Goal: Task Accomplishment & Management: Manage account settings

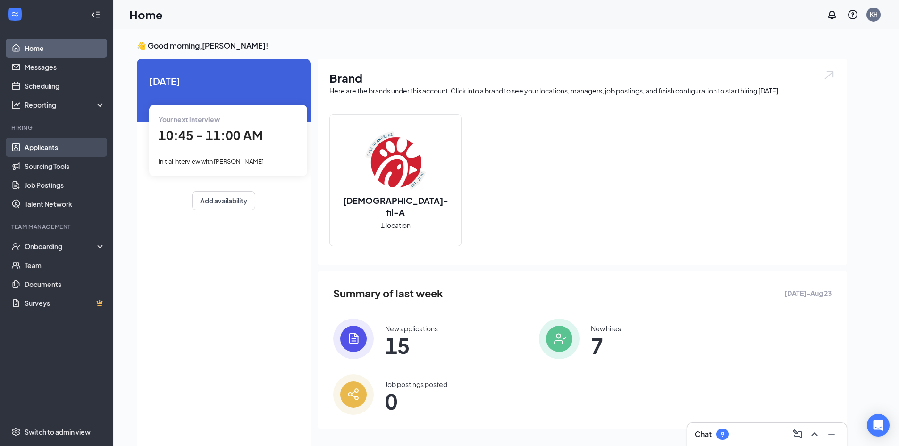
click at [42, 146] on link "Applicants" at bounding box center [65, 147] width 81 height 19
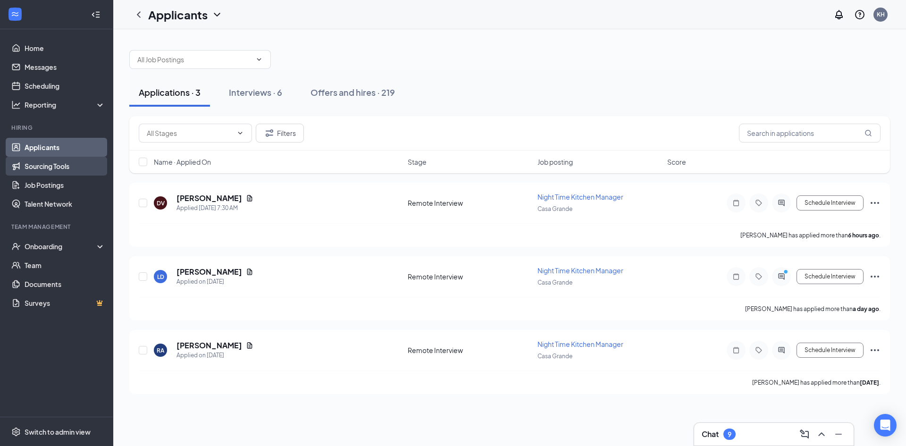
click at [66, 168] on link "Sourcing Tools" at bounding box center [65, 166] width 81 height 19
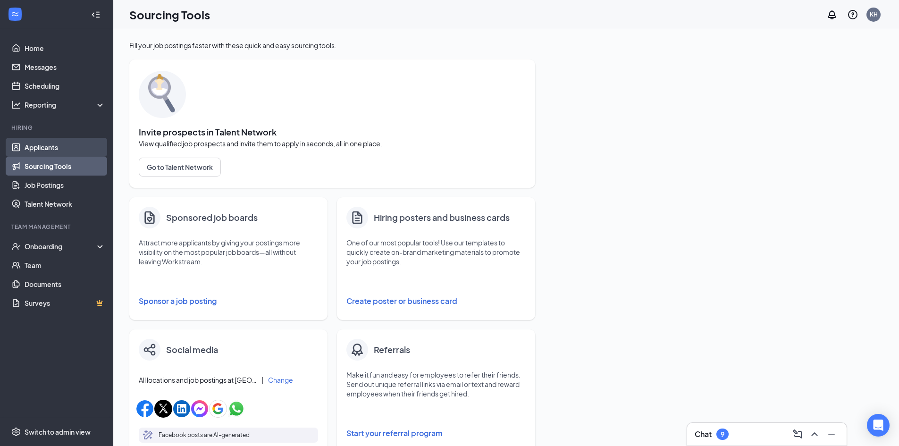
click at [59, 146] on link "Applicants" at bounding box center [65, 147] width 81 height 19
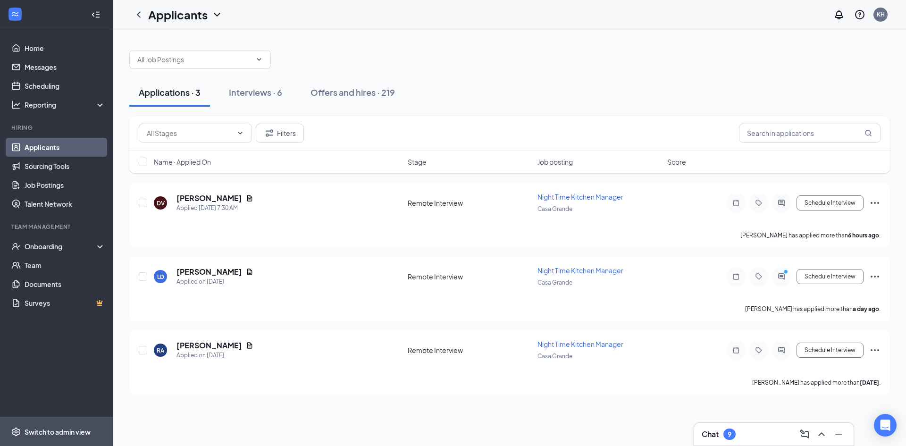
click at [67, 436] on span "Switch to admin view" at bounding box center [65, 431] width 81 height 29
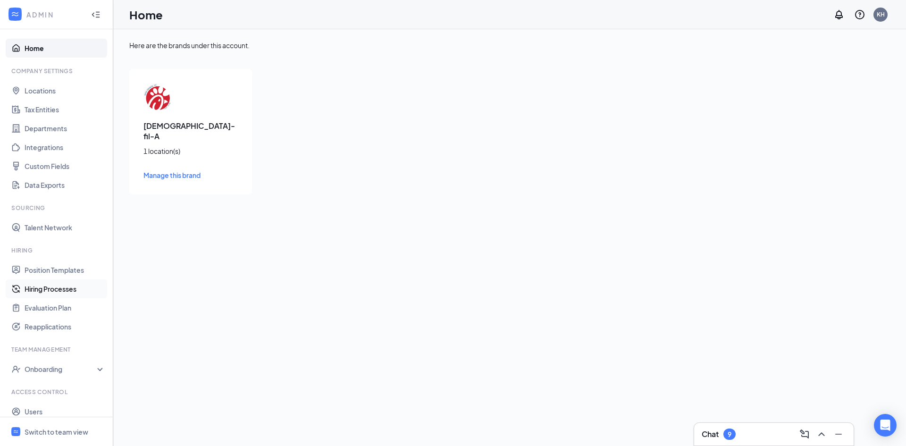
click at [57, 288] on link "Hiring Processes" at bounding box center [65, 288] width 81 height 19
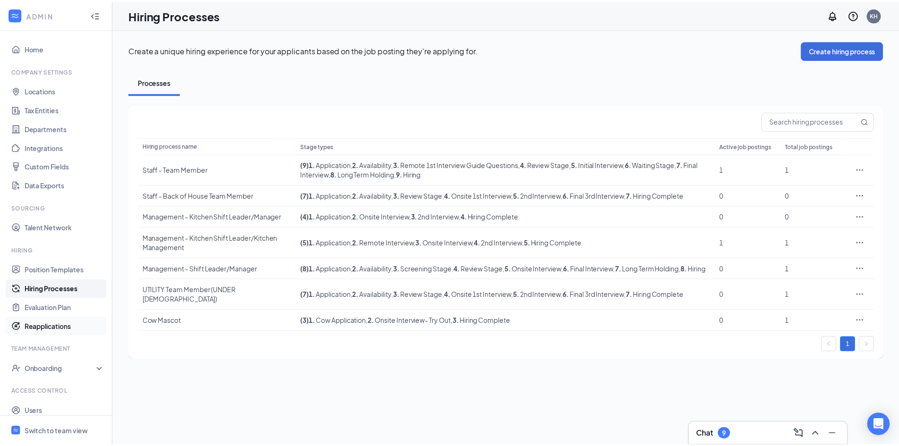
scroll to position [27, 0]
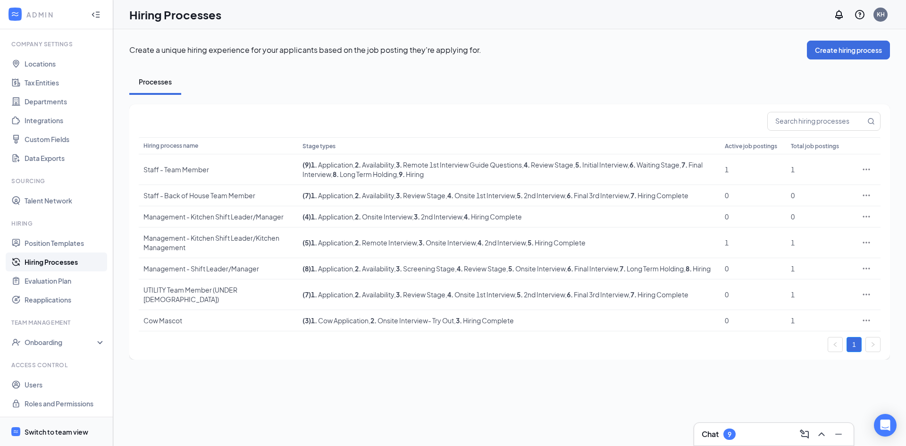
click at [57, 428] on div "Switch to team view" at bounding box center [57, 431] width 64 height 9
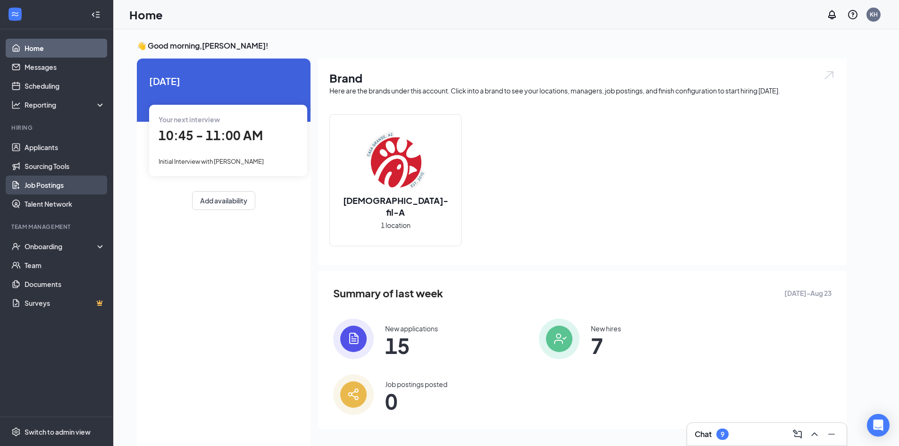
click at [47, 182] on link "Job Postings" at bounding box center [65, 184] width 81 height 19
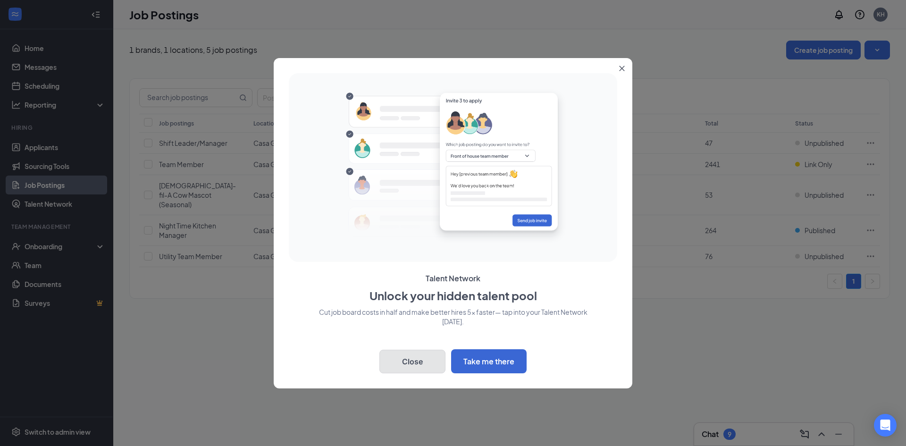
click at [426, 359] on button "Close" at bounding box center [412, 362] width 66 height 24
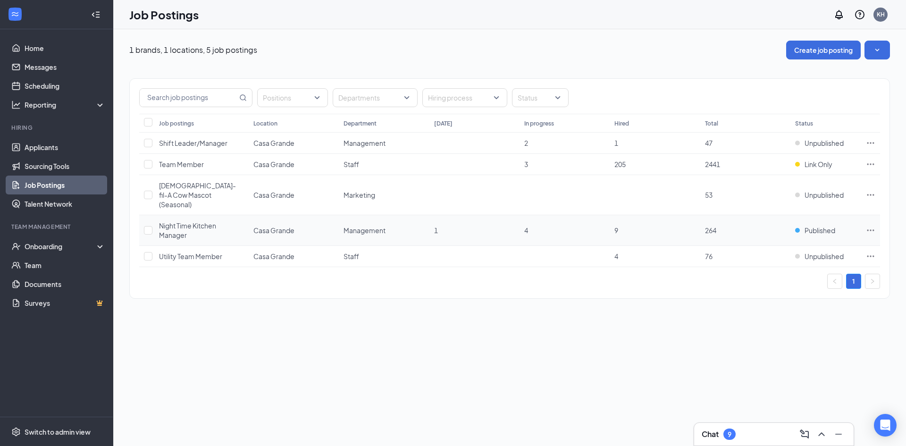
click at [869, 225] on icon "Ellipses" at bounding box center [870, 229] width 9 height 9
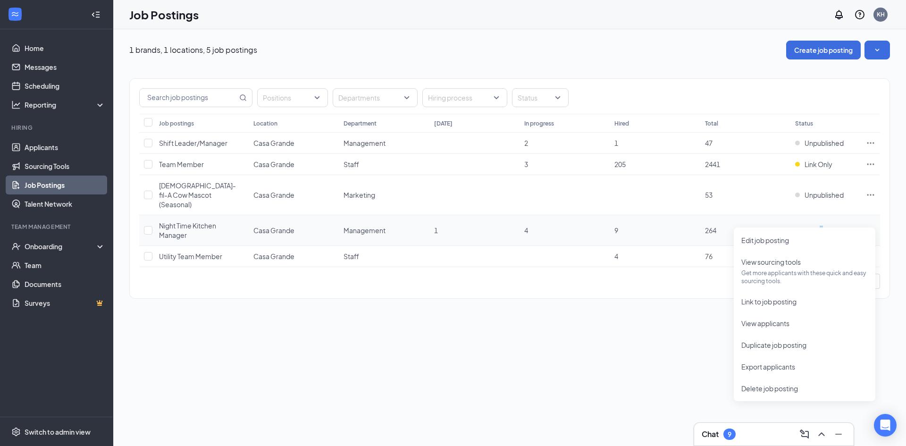
click at [822, 225] on span "Published" at bounding box center [819, 229] width 31 height 9
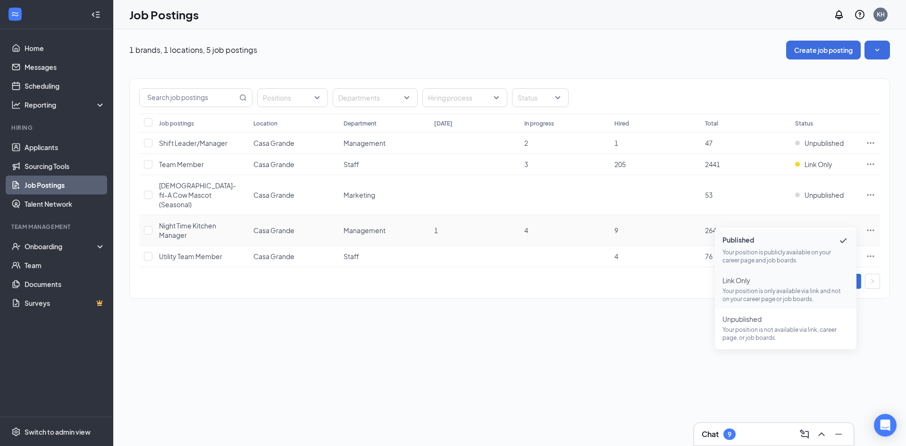
click at [789, 292] on p "Your position is only available via link and not on your career page or job boa…" at bounding box center [785, 295] width 126 height 16
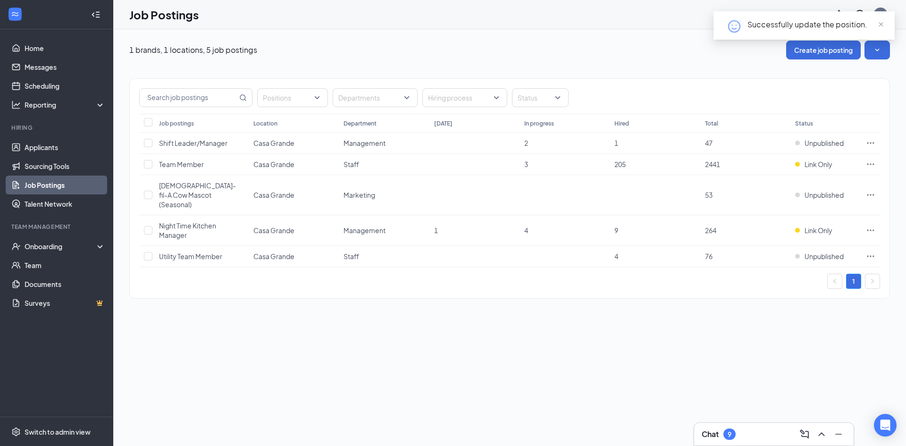
click at [652, 312] on div "1 brands, 1 locations, 5 job postings Create job posting Positions Departments …" at bounding box center [509, 237] width 792 height 416
click at [37, 264] on link "Team" at bounding box center [65, 265] width 81 height 19
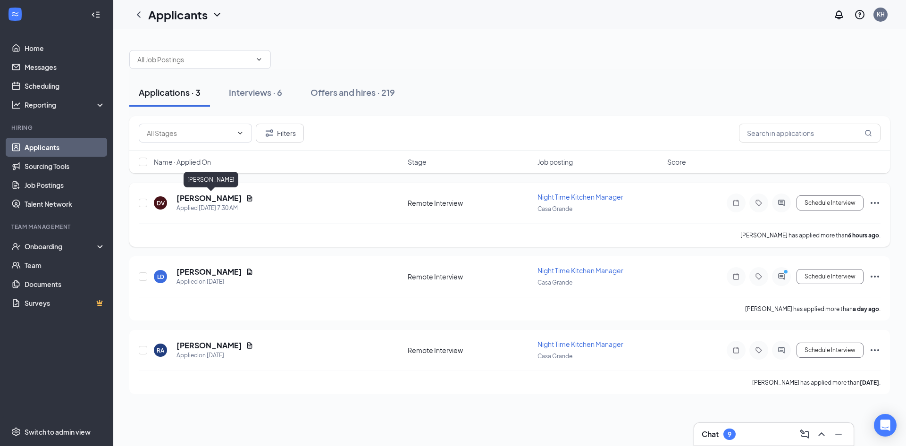
click at [239, 199] on h5 "[PERSON_NAME]" at bounding box center [209, 198] width 66 height 10
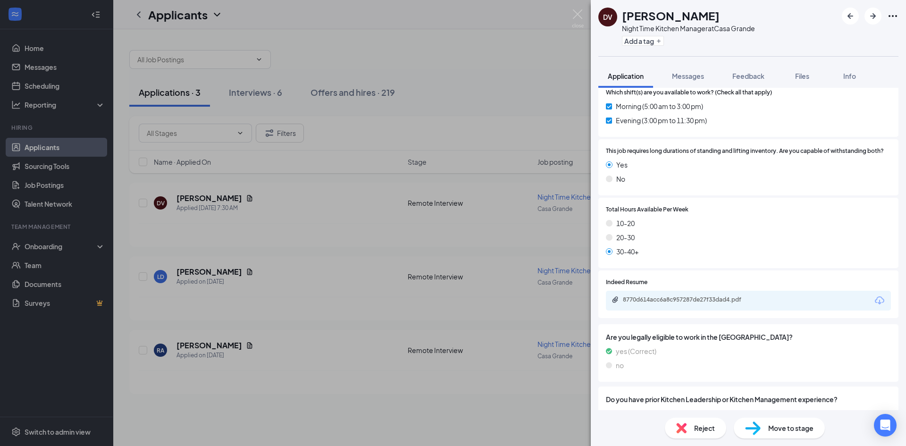
scroll to position [189, 0]
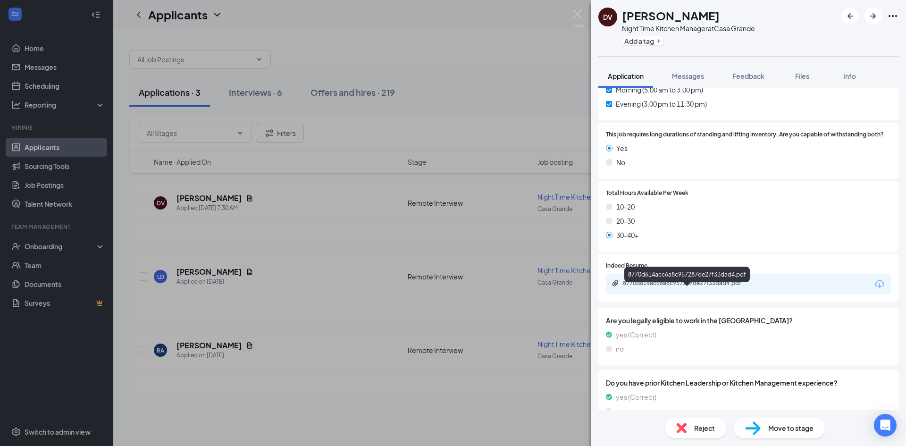
click at [727, 287] on div "8770d614acc6a8c957287de27f33dad4.pdf" at bounding box center [689, 283] width 132 height 8
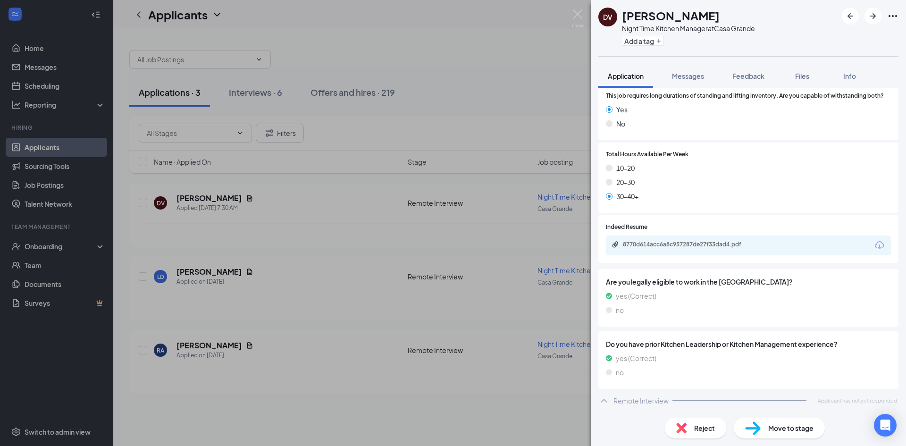
click at [618, 399] on div "Remote Interview" at bounding box center [640, 400] width 55 height 9
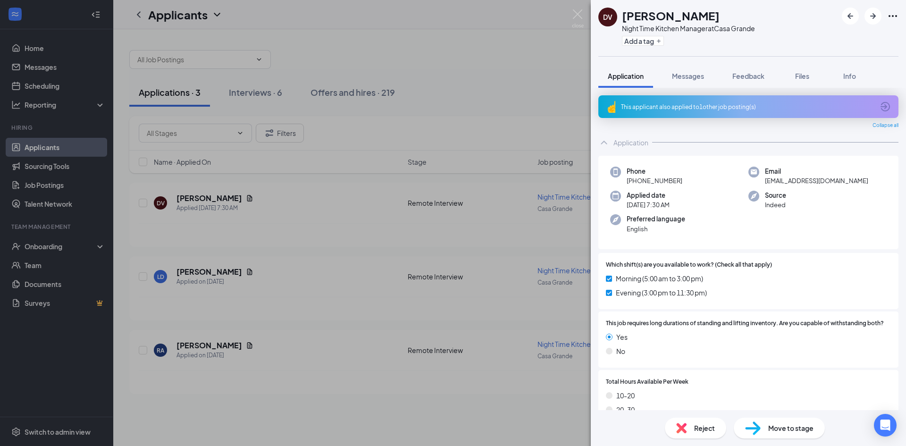
click at [333, 301] on div "DV [PERSON_NAME] Night Time Kitchen Manager at [GEOGRAPHIC_DATA] Add a tag Appl…" at bounding box center [453, 223] width 906 height 446
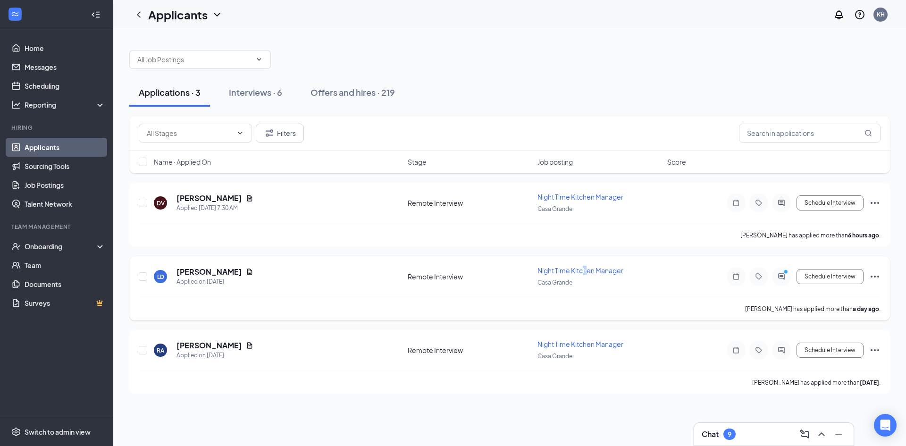
click at [586, 268] on span "Night Time Kitchen Manager" at bounding box center [580, 270] width 86 height 8
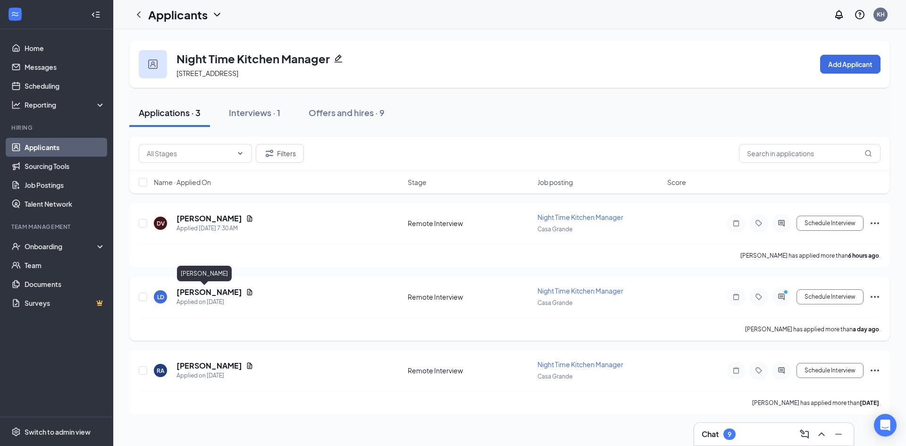
click at [197, 291] on h5 "[PERSON_NAME]" at bounding box center [209, 292] width 66 height 10
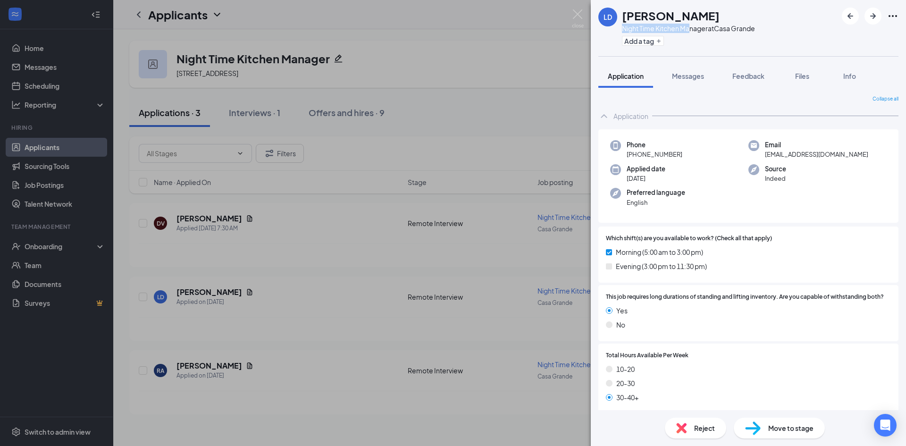
drag, startPoint x: 622, startPoint y: 29, endPoint x: 692, endPoint y: 26, distance: 70.3
click at [692, 26] on div "Night Time Kitchen Manager at [GEOGRAPHIC_DATA]" at bounding box center [688, 28] width 133 height 9
click at [668, 250] on span "Morning (5:00 am to 3:00 pm)" at bounding box center [659, 252] width 87 height 10
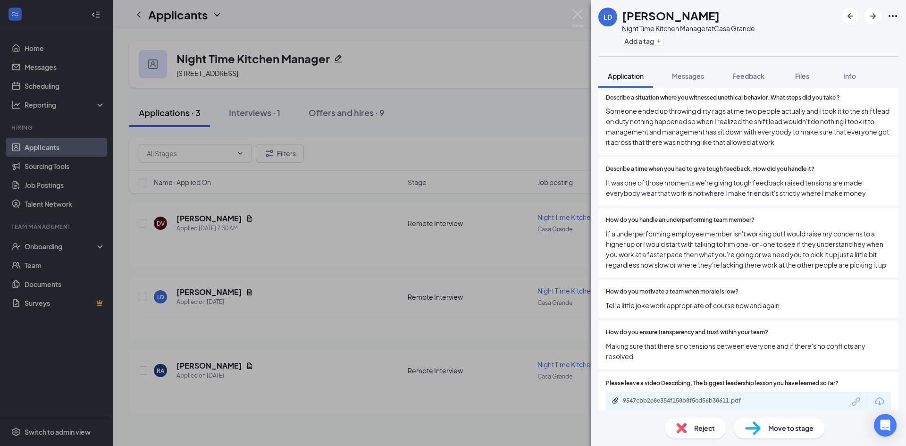
scroll to position [508, 0]
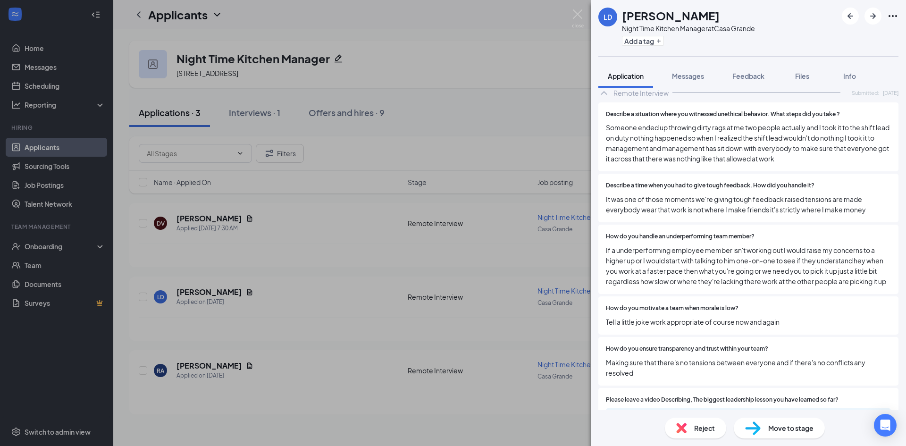
click at [687, 434] on div "Reject" at bounding box center [695, 427] width 61 height 21
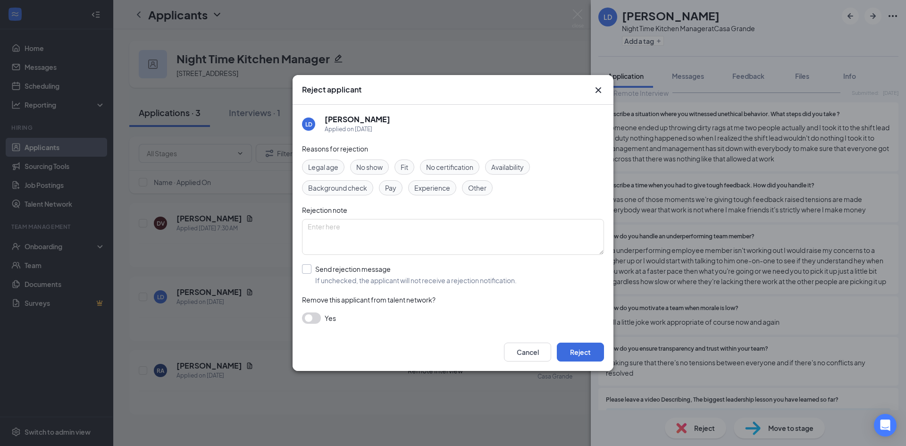
click at [305, 267] on input "Send rejection message If unchecked, the applicant will not receive a rejection…" at bounding box center [409, 274] width 215 height 21
checkbox input "true"
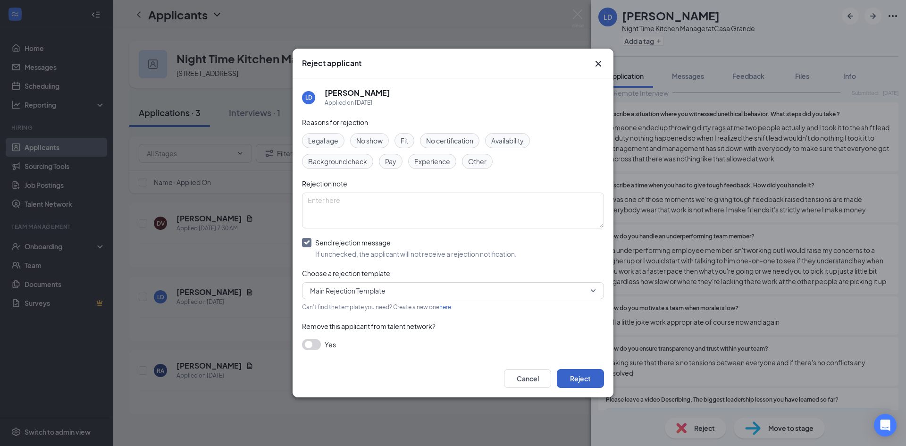
click at [576, 374] on button "Reject" at bounding box center [580, 378] width 47 height 19
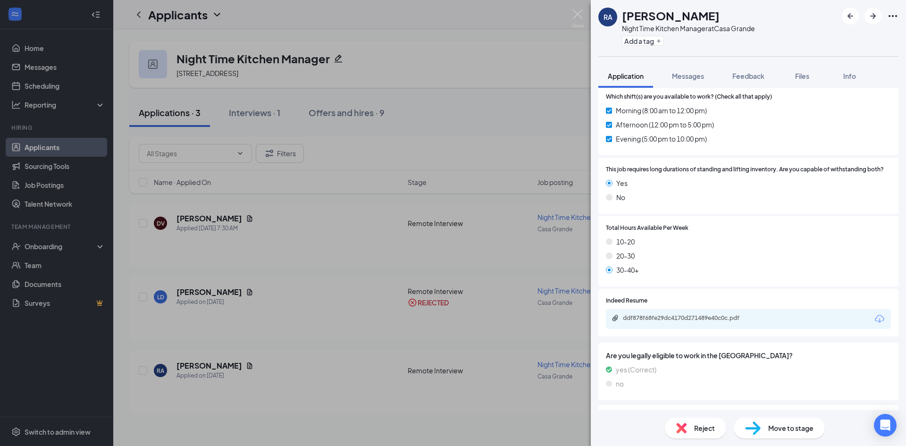
scroll to position [224, 0]
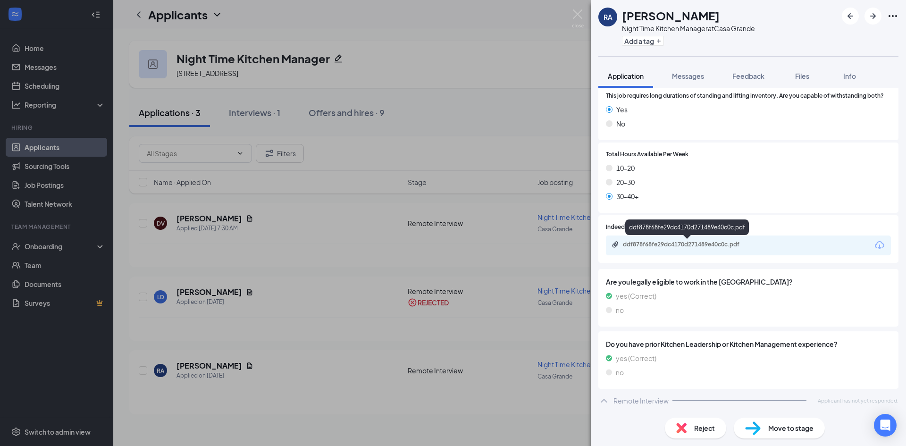
click at [709, 247] on div "ddf878f68fe29dc4170d271489e40c0c.pdf" at bounding box center [689, 245] width 132 height 8
click at [711, 425] on span "Reject" at bounding box center [704, 428] width 21 height 10
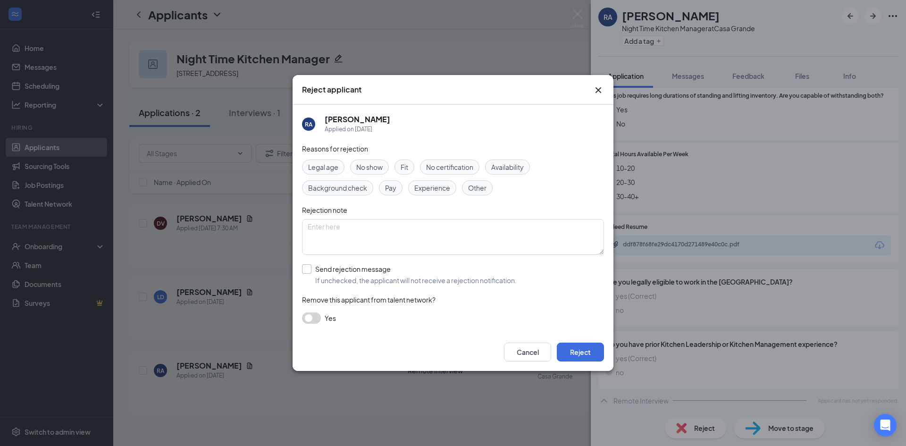
click at [310, 268] on input "Send rejection message If unchecked, the applicant will not receive a rejection…" at bounding box center [409, 274] width 215 height 21
checkbox input "true"
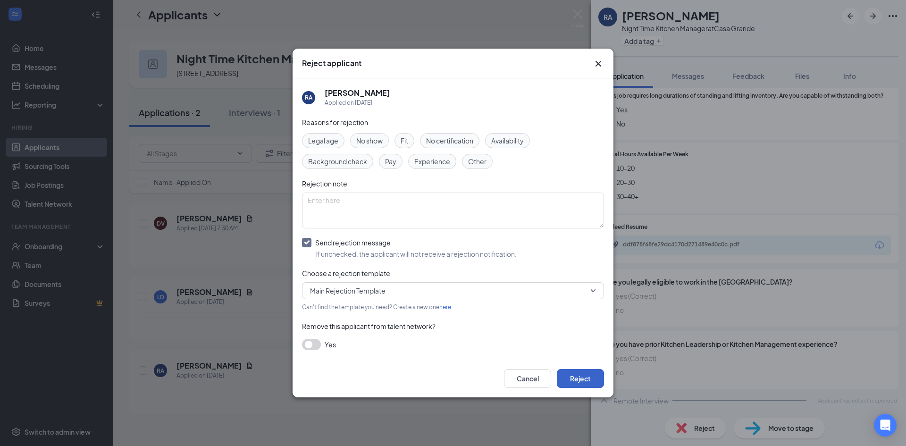
click at [590, 381] on button "Reject" at bounding box center [580, 378] width 47 height 19
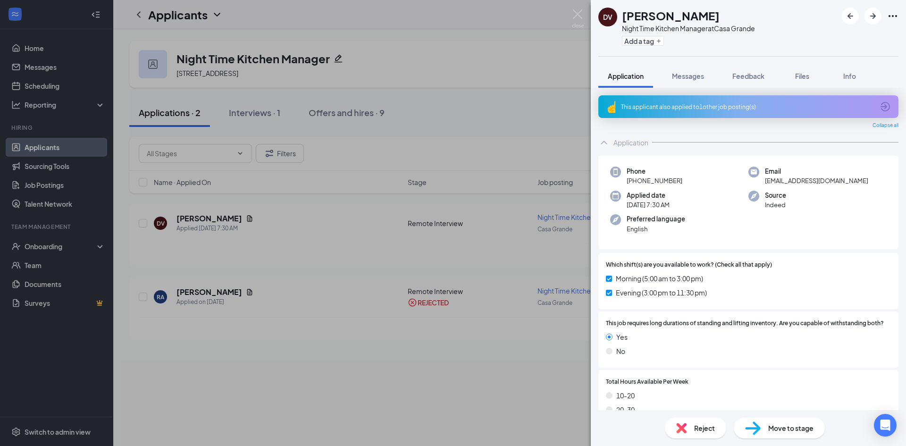
click at [691, 427] on div "Reject" at bounding box center [695, 427] width 61 height 21
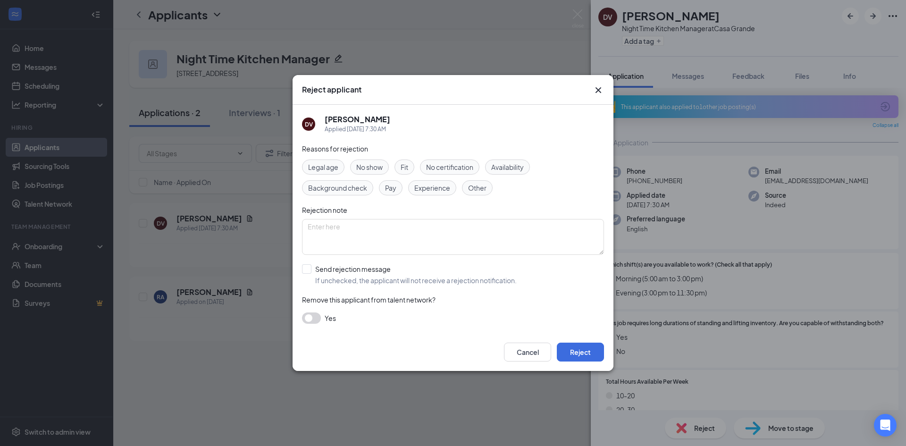
click at [441, 197] on div "Reasons for rejection Legal age No show Fit No certification Availability Backg…" at bounding box center [453, 238] width 302 height 190
click at [439, 188] on span "Experience" at bounding box center [432, 188] width 36 height 10
click at [303, 268] on input "Send rejection message If unchecked, the applicant will not receive a rejection…" at bounding box center [409, 274] width 215 height 21
checkbox input "true"
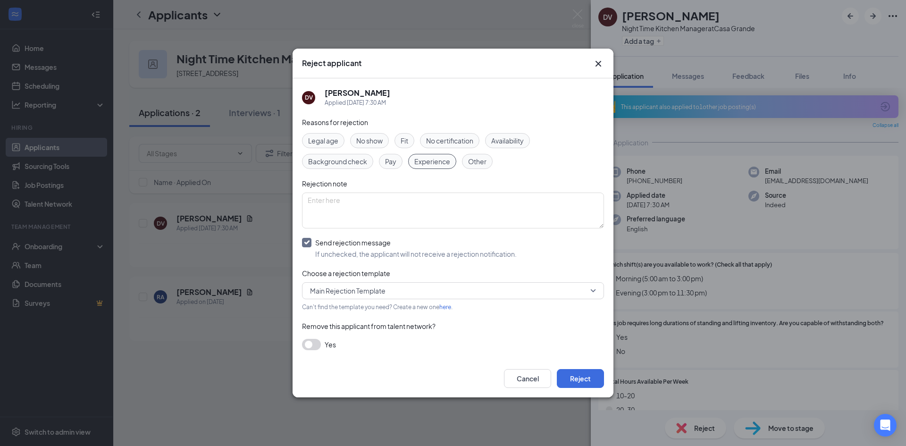
click at [425, 288] on span "Main Rejection Template" at bounding box center [448, 290] width 277 height 14
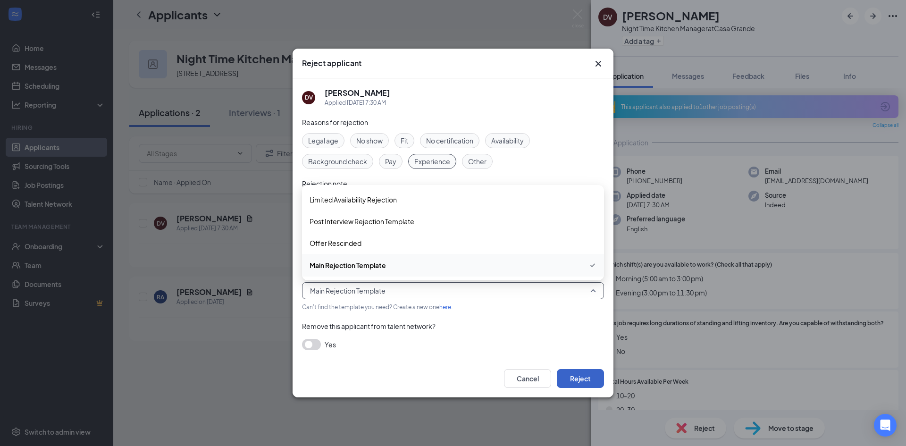
click at [572, 377] on button "Reject" at bounding box center [580, 378] width 47 height 19
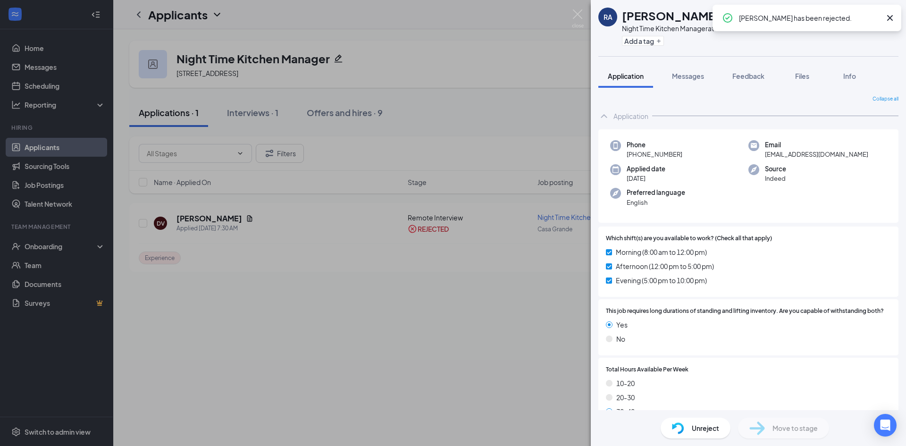
drag, startPoint x: 308, startPoint y: 298, endPoint x: 298, endPoint y: 321, distance: 25.1
click at [308, 298] on div "[PERSON_NAME] Night Time Kitchen Manager at [GEOGRAPHIC_DATA] Add a tag Applica…" at bounding box center [453, 223] width 906 height 446
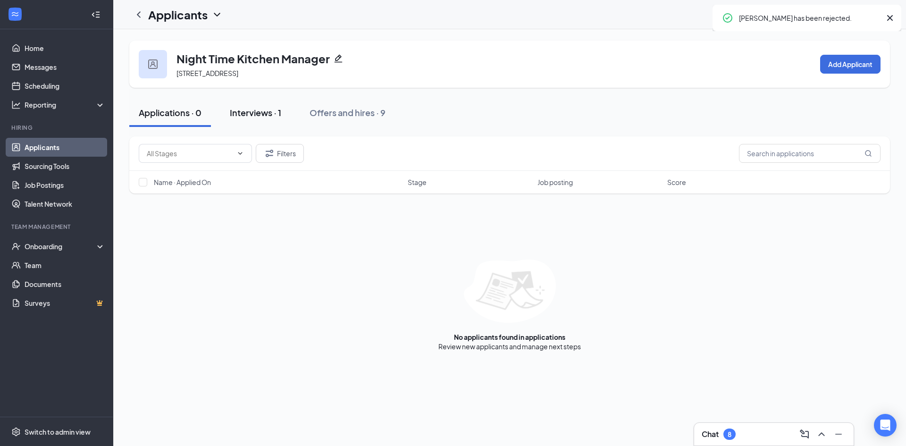
click at [260, 107] on div "Interviews · 1" at bounding box center [255, 113] width 51 height 12
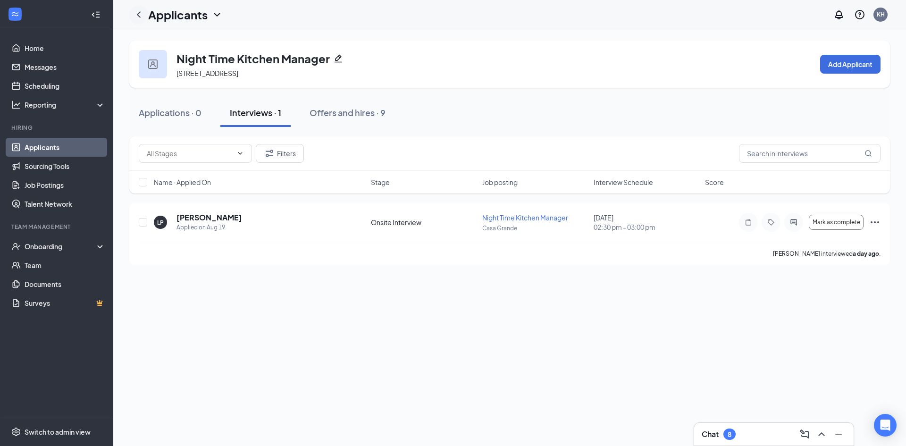
click at [142, 16] on icon "ChevronLeft" at bounding box center [138, 14] width 11 height 11
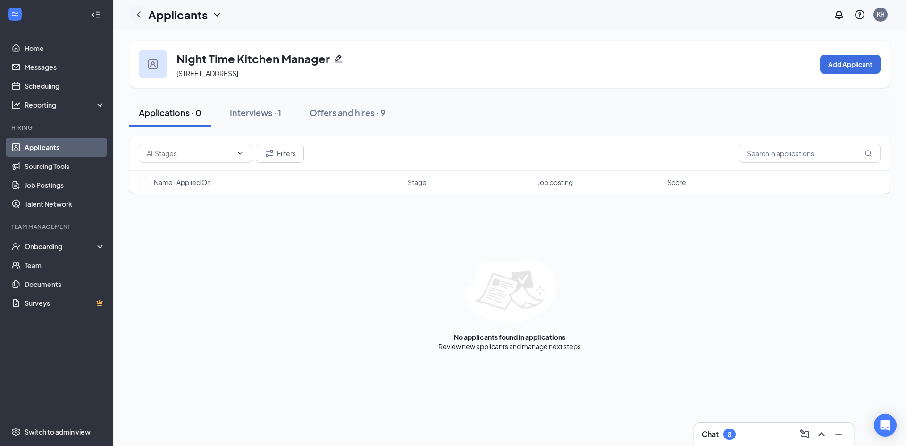
click at [142, 17] on icon "ChevronLeft" at bounding box center [138, 14] width 11 height 11
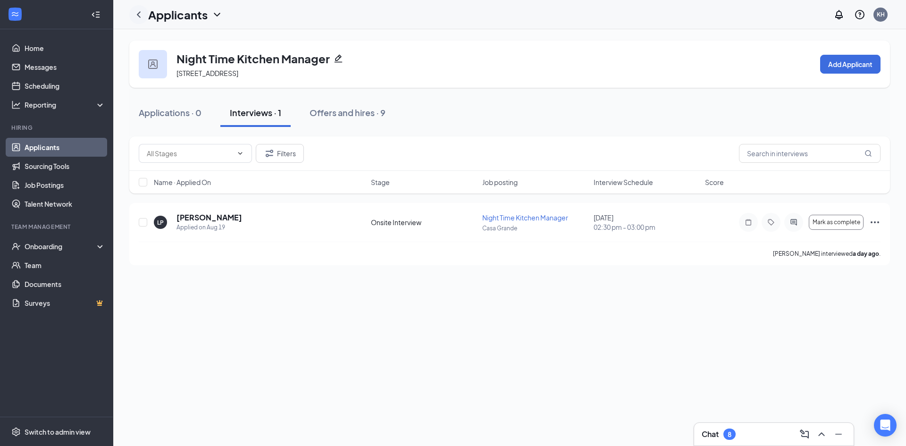
click at [137, 14] on icon "ChevronLeft" at bounding box center [138, 14] width 11 height 11
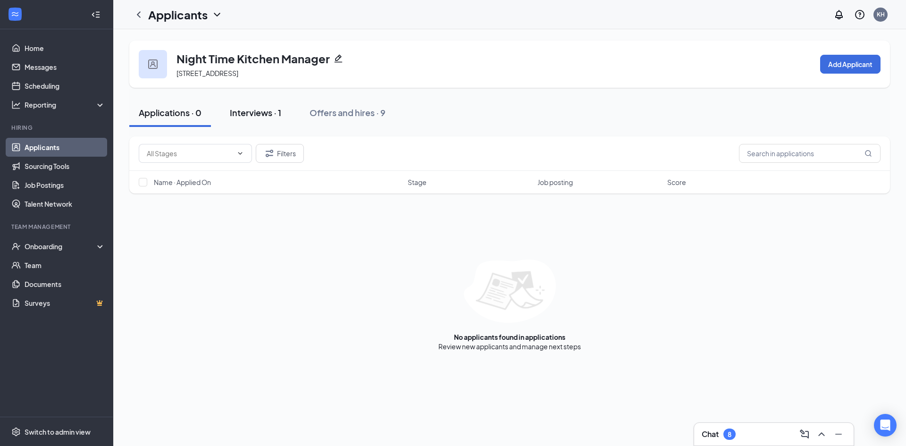
click at [264, 110] on div "Interviews · 1" at bounding box center [255, 113] width 51 height 12
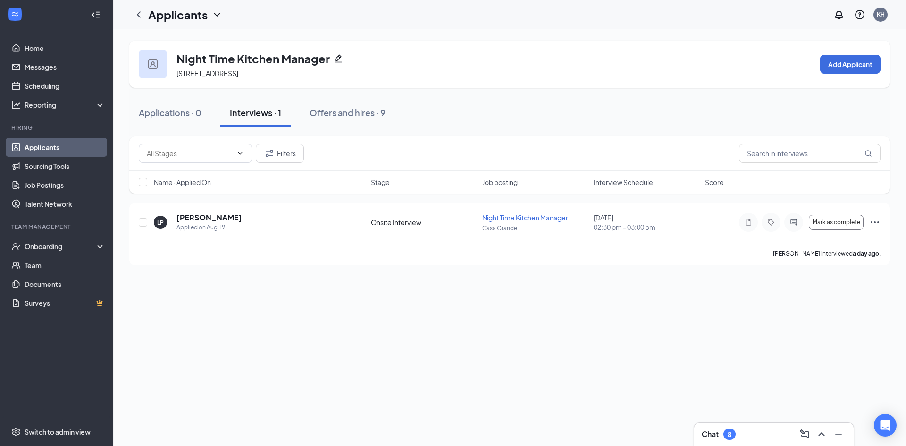
click at [217, 14] on icon "ChevronDown" at bounding box center [216, 14] width 11 height 11
click at [425, 108] on div "Applications · 0 Interviews · 1 Offers and hires · 9" at bounding box center [509, 113] width 760 height 28
click at [50, 144] on link "Applicants" at bounding box center [65, 147] width 81 height 19
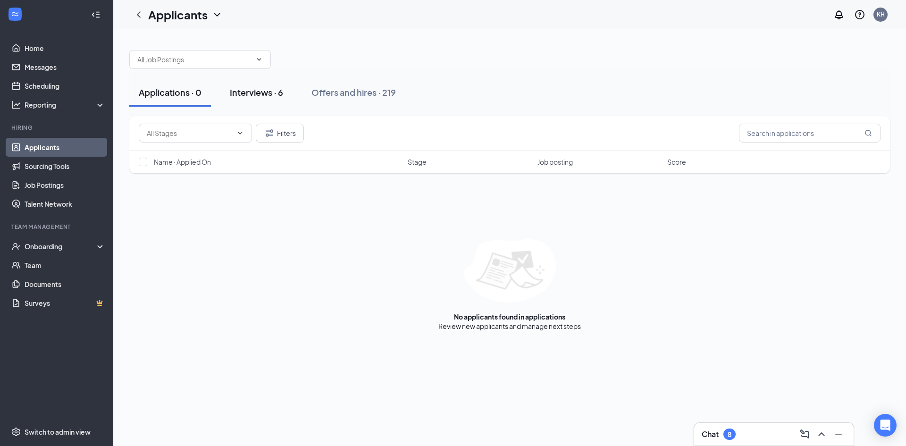
click at [258, 94] on div "Interviews · 6" at bounding box center [256, 92] width 53 height 12
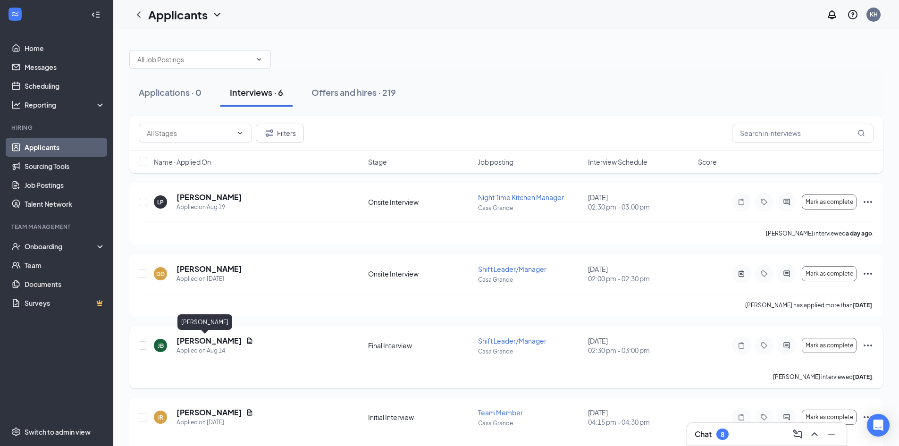
click at [207, 339] on h5 "[PERSON_NAME]" at bounding box center [209, 340] width 66 height 10
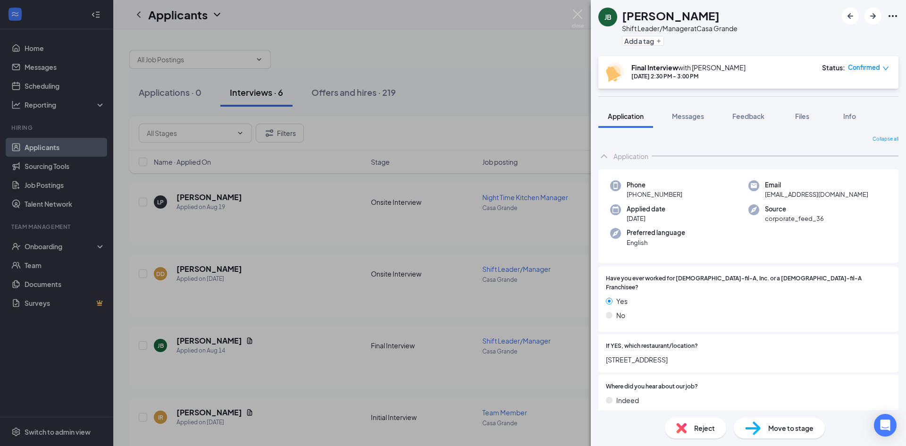
click at [700, 431] on span "Reject" at bounding box center [704, 428] width 21 height 10
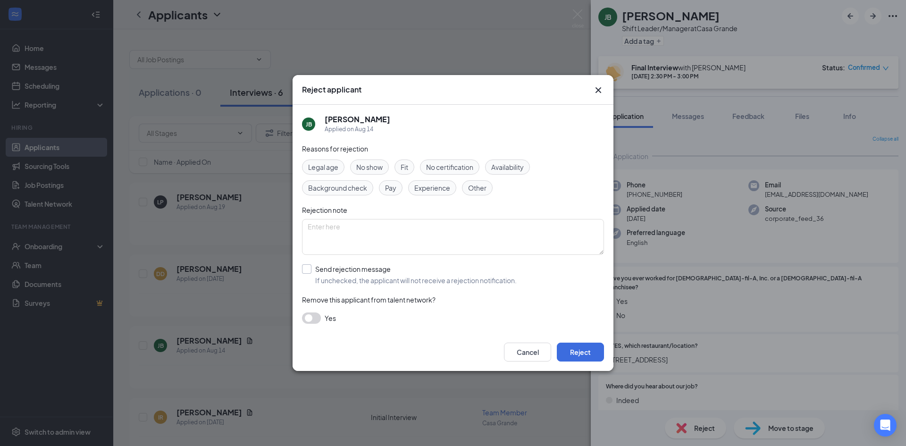
click at [308, 271] on input "Send rejection message If unchecked, the applicant will not receive a rejection…" at bounding box center [409, 274] width 215 height 21
checkbox input "true"
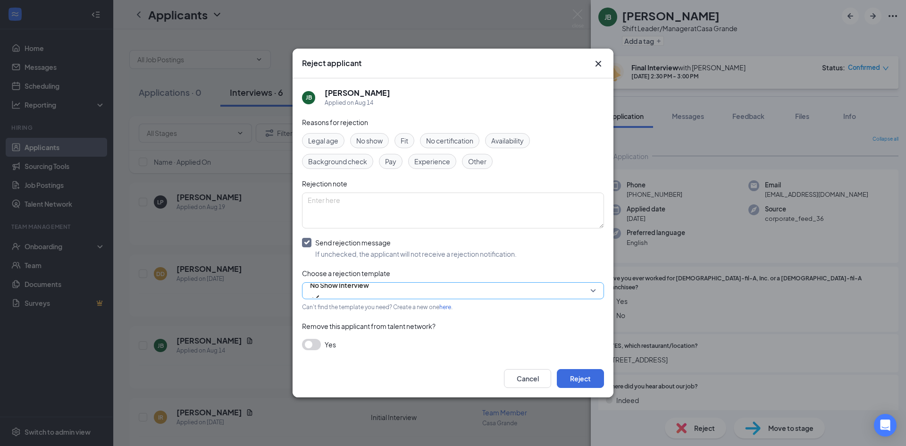
click at [369, 290] on span "No Show Interview" at bounding box center [339, 290] width 59 height 25
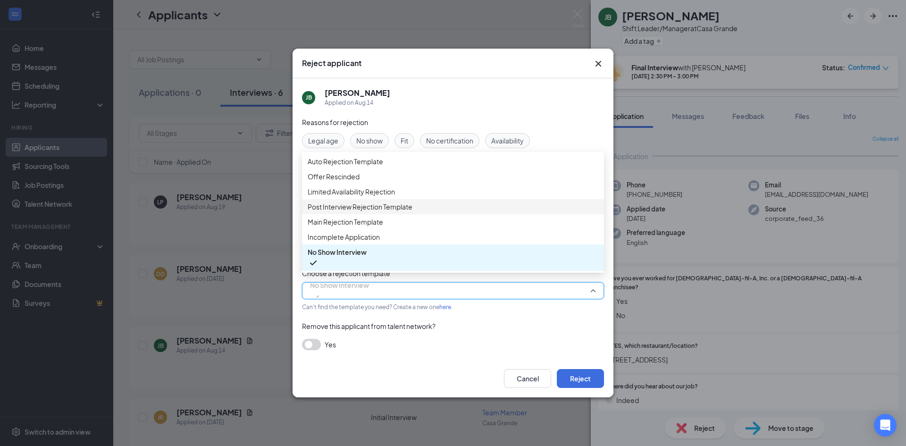
click at [412, 212] on span "Post Interview Rejection Template" at bounding box center [360, 206] width 105 height 10
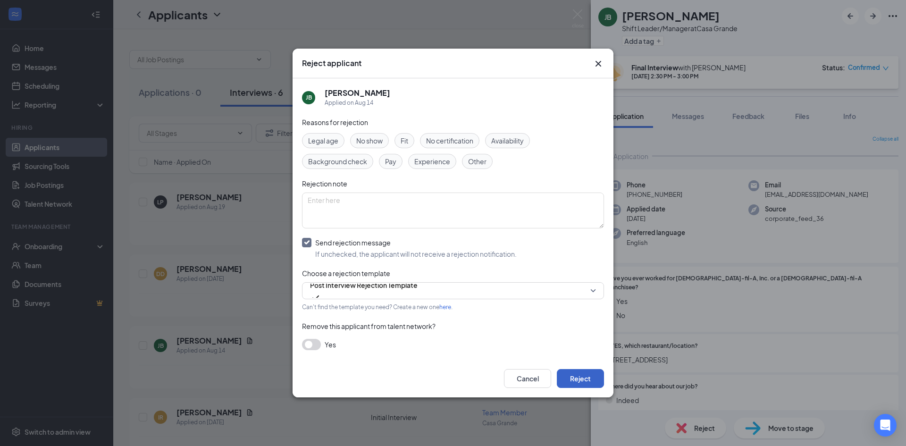
click at [576, 377] on button "Reject" at bounding box center [580, 378] width 47 height 19
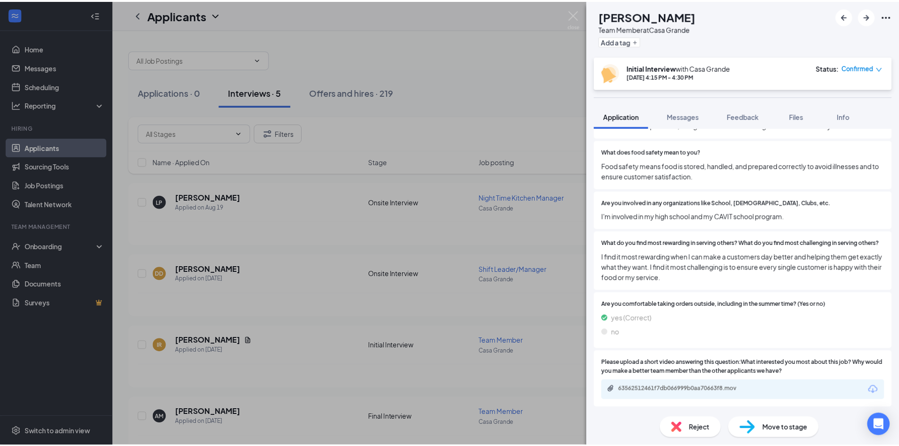
scroll to position [1574, 0]
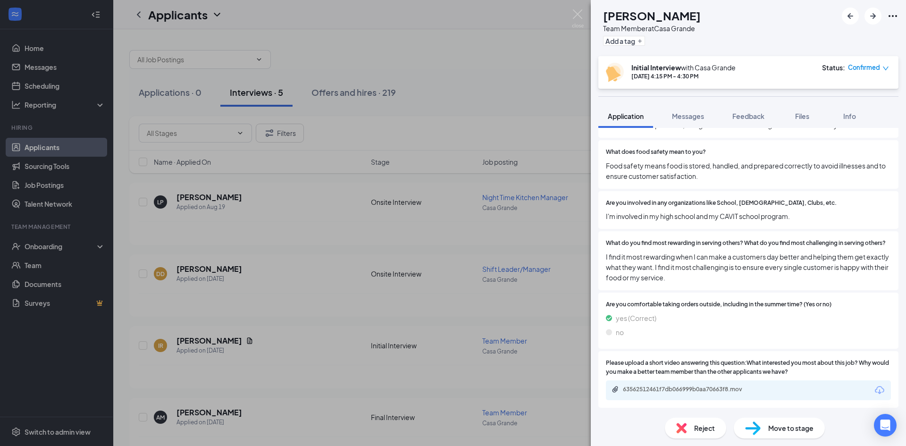
click at [271, 351] on div "IR [PERSON_NAME] Team Member at [GEOGRAPHIC_DATA] Add a tag Initial Interview w…" at bounding box center [453, 223] width 906 height 446
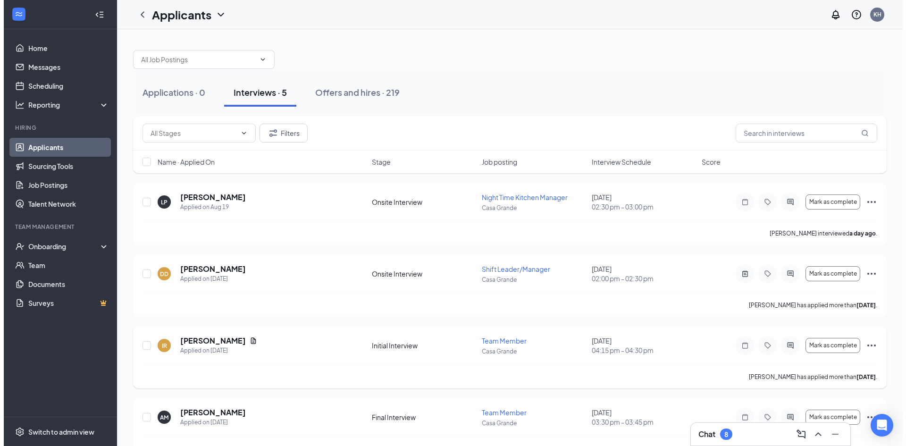
scroll to position [47, 0]
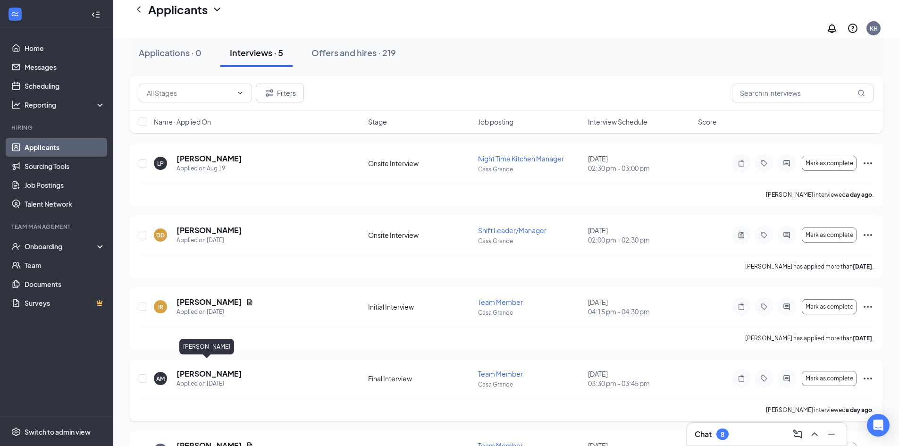
click at [192, 368] on h5 "[PERSON_NAME]" at bounding box center [209, 373] width 66 height 10
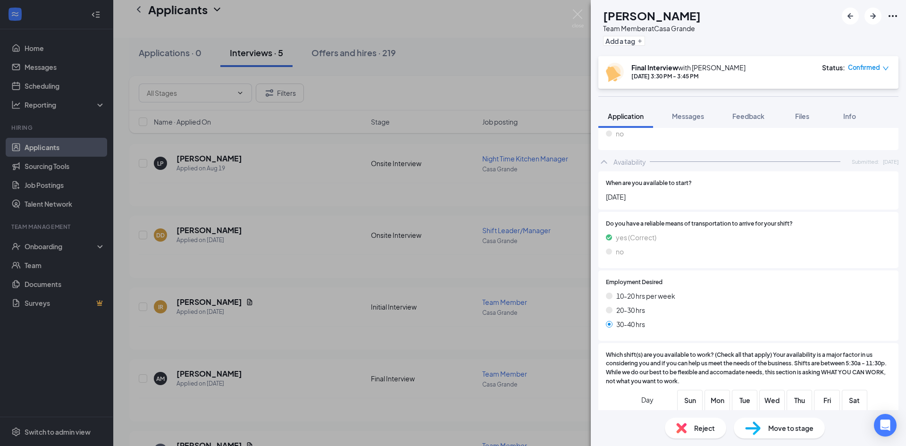
scroll to position [1038, 0]
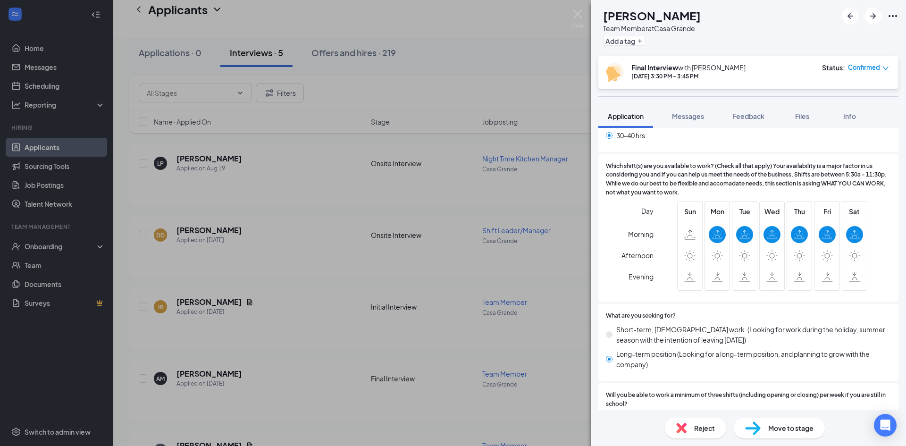
click at [718, 422] on div "Reject" at bounding box center [695, 427] width 61 height 21
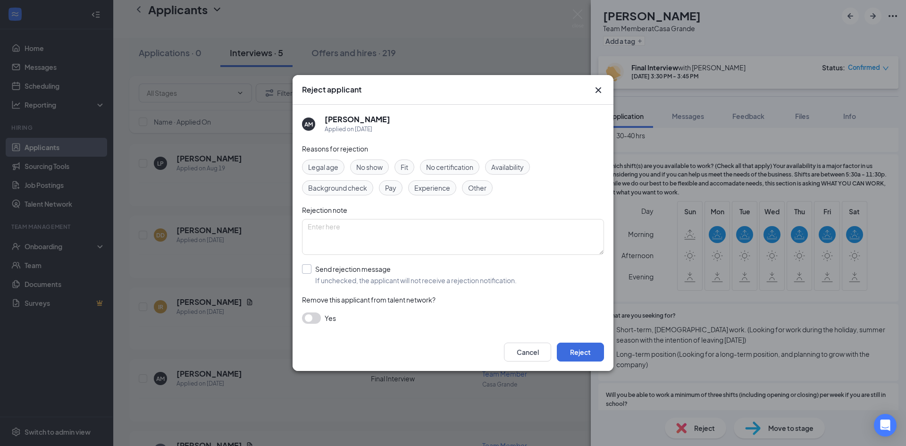
click at [305, 270] on input "Send rejection message If unchecked, the applicant will not receive a rejection…" at bounding box center [409, 274] width 215 height 21
checkbox input "true"
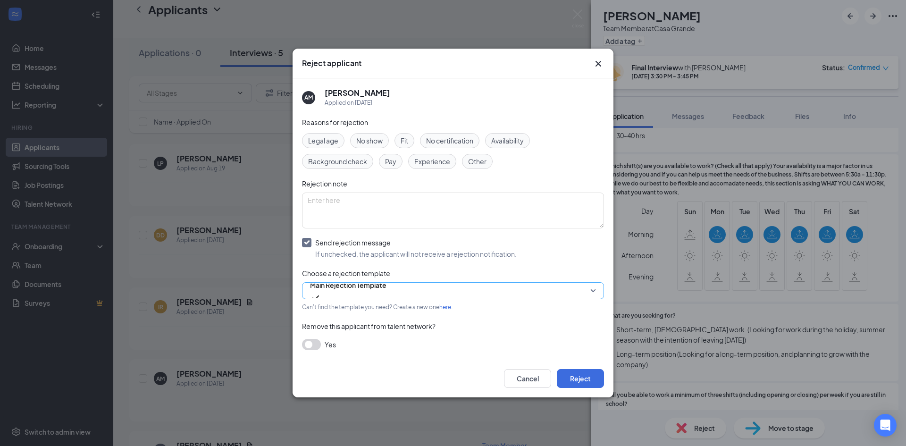
click at [386, 293] on span "Main Rejection Template" at bounding box center [348, 290] width 76 height 25
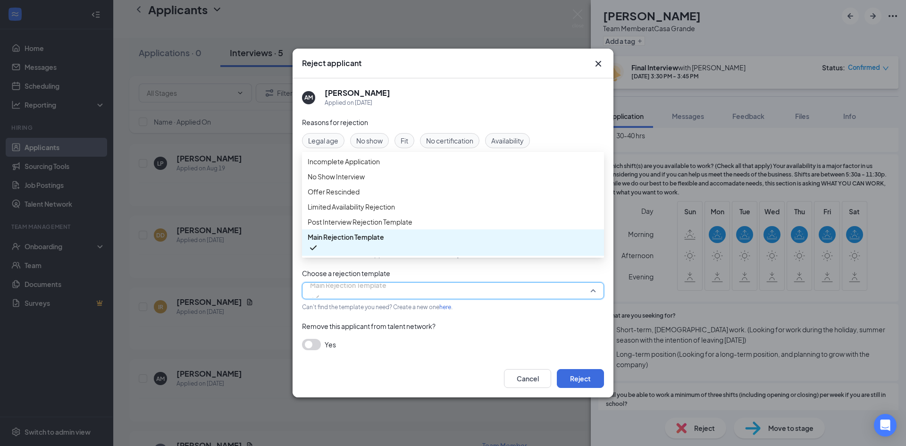
scroll to position [10, 0]
click at [403, 227] on span "Post Interview Rejection Template" at bounding box center [360, 222] width 105 height 10
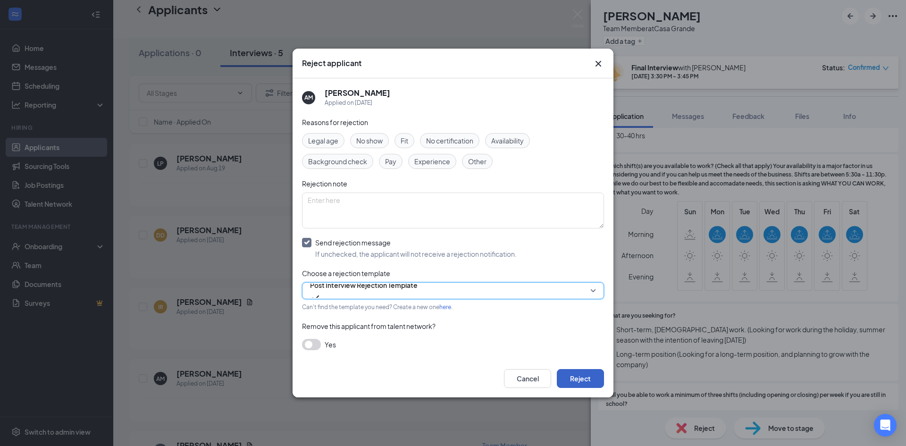
click at [577, 379] on button "Reject" at bounding box center [580, 378] width 47 height 19
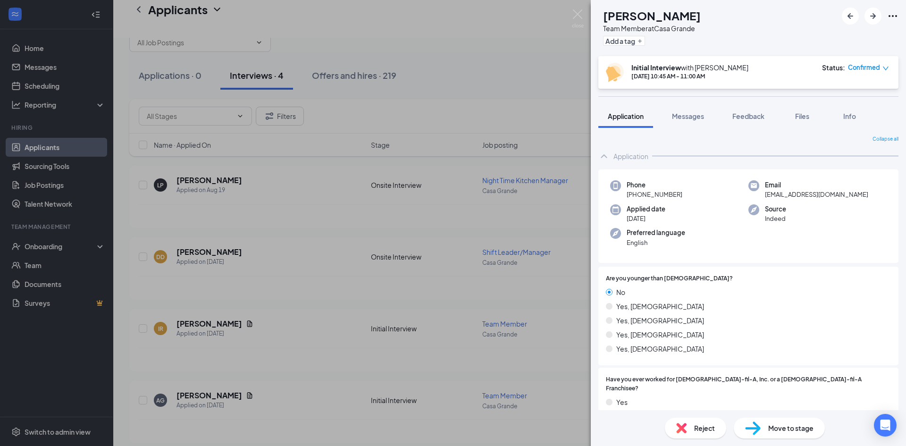
click at [683, 426] on img at bounding box center [681, 428] width 10 height 10
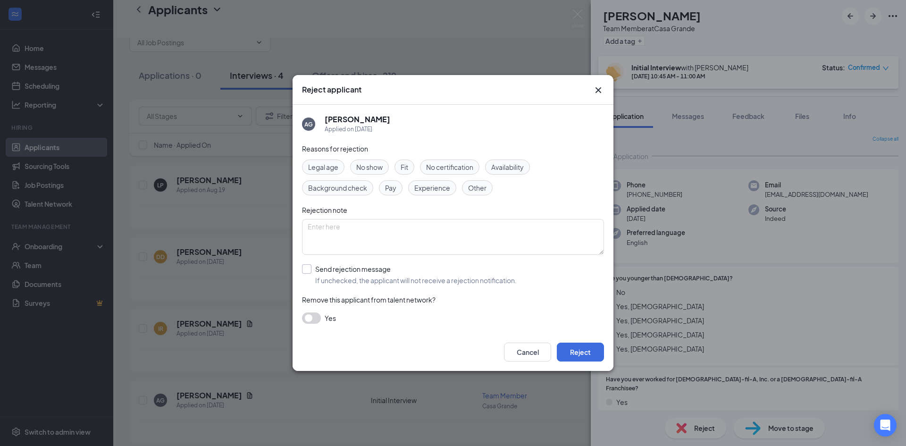
click at [307, 270] on input "Send rejection message If unchecked, the applicant will not receive a rejection…" at bounding box center [409, 274] width 215 height 21
checkbox input "true"
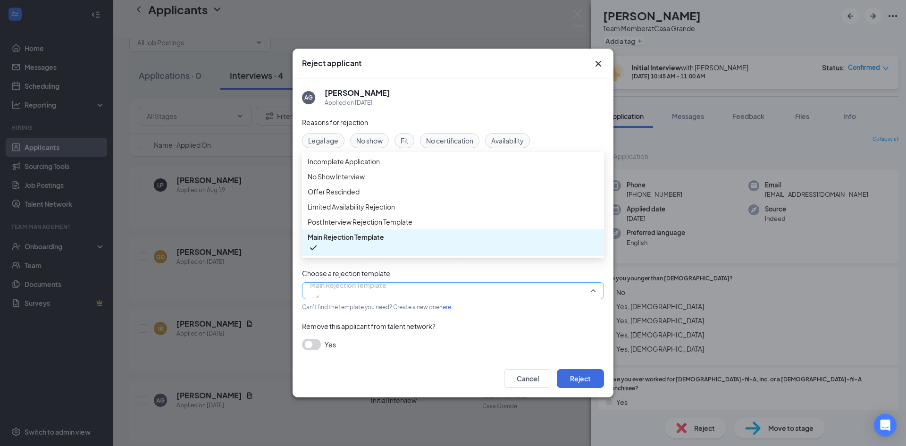
click at [366, 291] on span "Main Rejection Template" at bounding box center [348, 285] width 76 height 14
click at [397, 229] on div "Post Interview Rejection Template" at bounding box center [453, 221] width 302 height 15
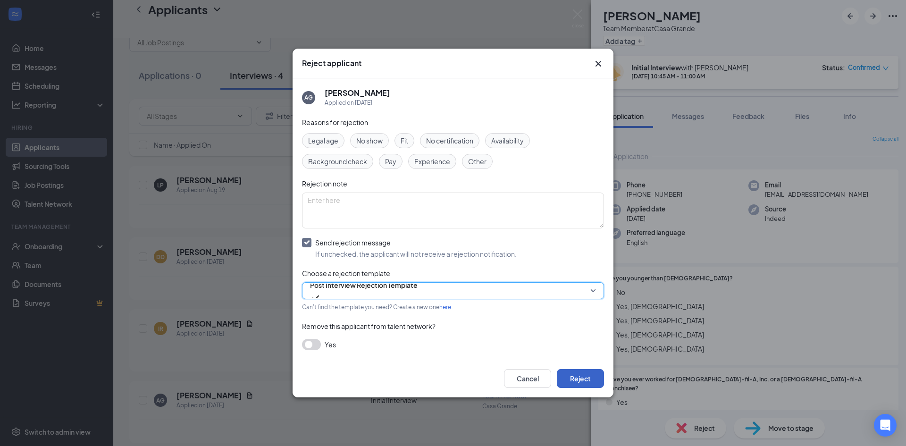
click at [583, 378] on button "Reject" at bounding box center [580, 378] width 47 height 19
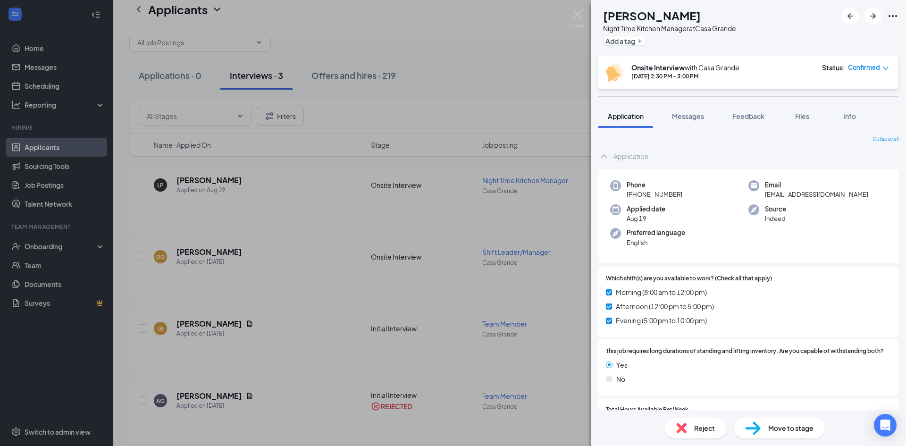
click at [699, 427] on span "Reject" at bounding box center [704, 428] width 21 height 10
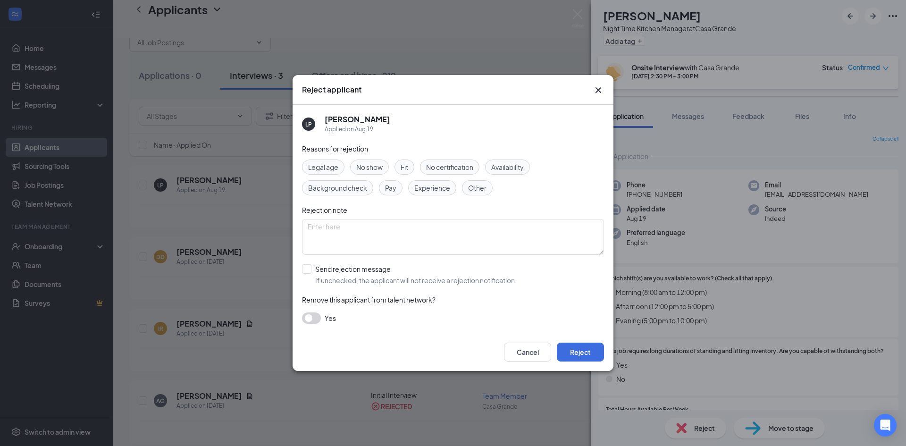
click at [378, 169] on span "No show" at bounding box center [369, 167] width 26 height 10
click at [311, 271] on input "Send rejection message If unchecked, the applicant will not receive a rejection…" at bounding box center [409, 274] width 215 height 21
checkbox input "true"
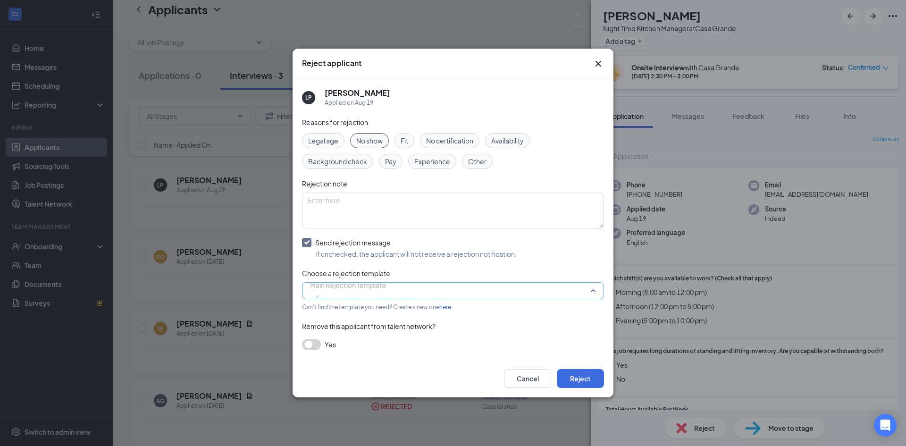
click at [386, 290] on span "Main Rejection Template" at bounding box center [348, 290] width 76 height 25
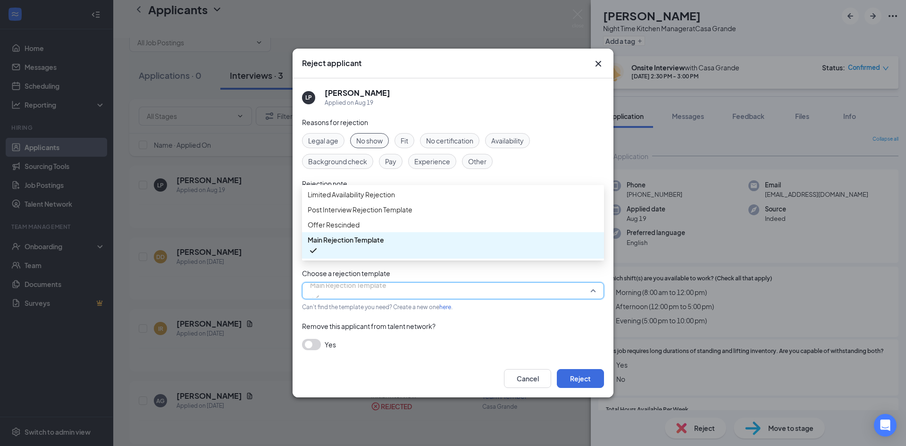
click at [456, 327] on div "Remove this applicant from talent network?" at bounding box center [453, 326] width 302 height 10
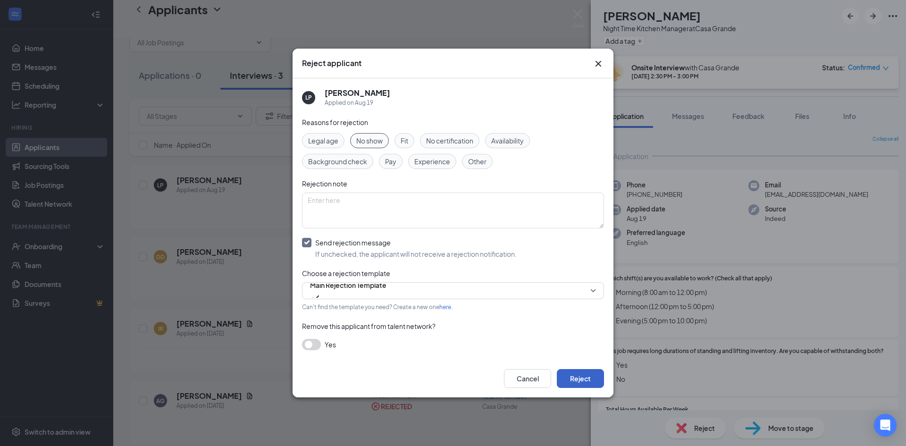
click at [572, 372] on button "Reject" at bounding box center [580, 378] width 47 height 19
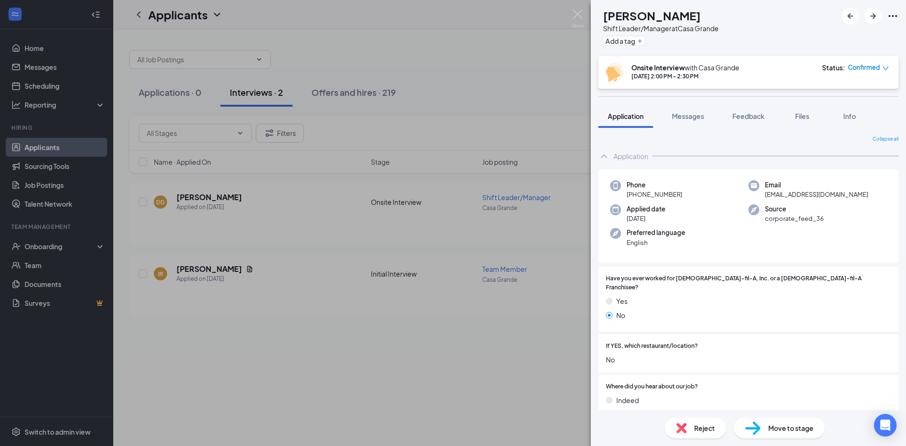
click at [375, 340] on div "DD [PERSON_NAME] Shift Leader/Manager at [GEOGRAPHIC_DATA] Add a tag Onsite Int…" at bounding box center [453, 223] width 906 height 446
